Goal: Communication & Community: Answer question/provide support

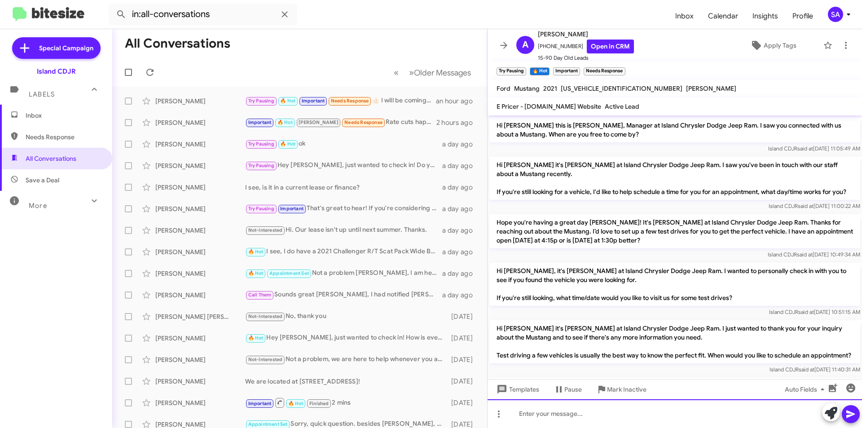
scroll to position [45, 0]
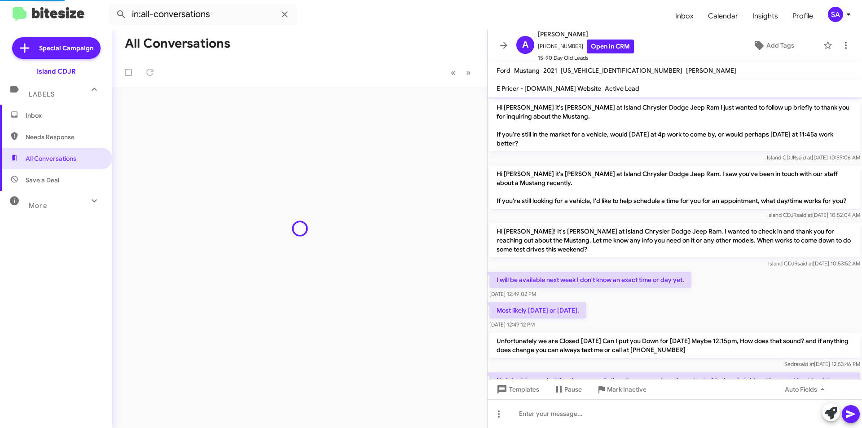
scroll to position [518, 0]
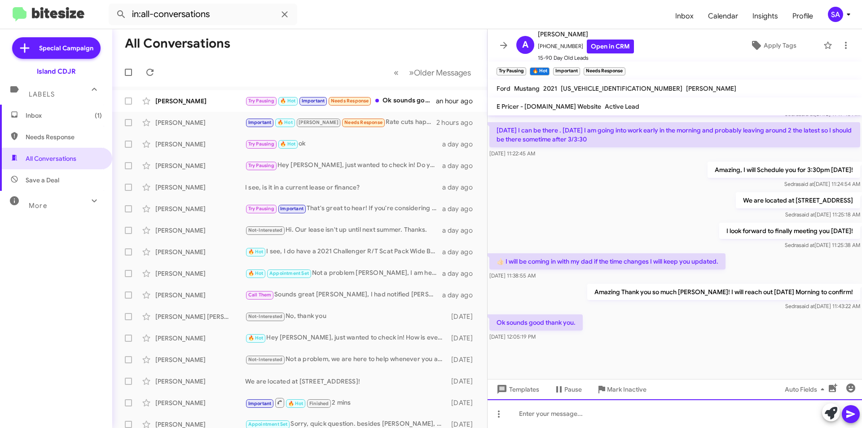
click at [565, 406] on div at bounding box center [675, 413] width 374 height 29
click at [672, 399] on div "My Pleasure!" at bounding box center [675, 413] width 374 height 29
click at [852, 408] on span at bounding box center [850, 414] width 11 height 18
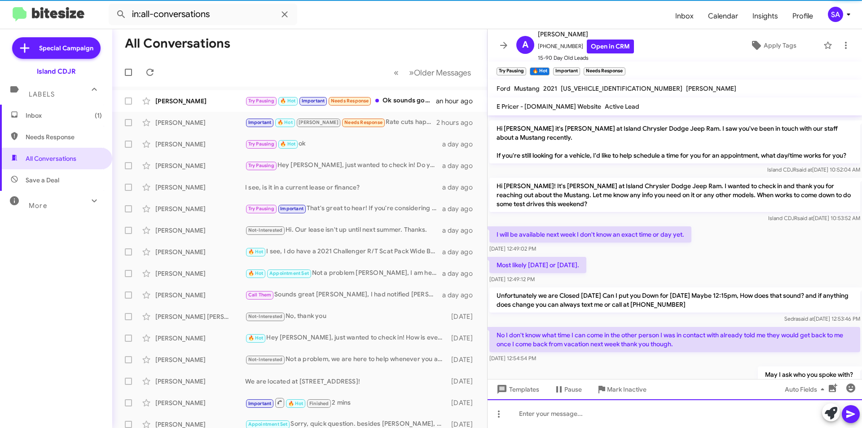
scroll to position [0, 0]
